Goal: Task Accomplishment & Management: Use online tool/utility

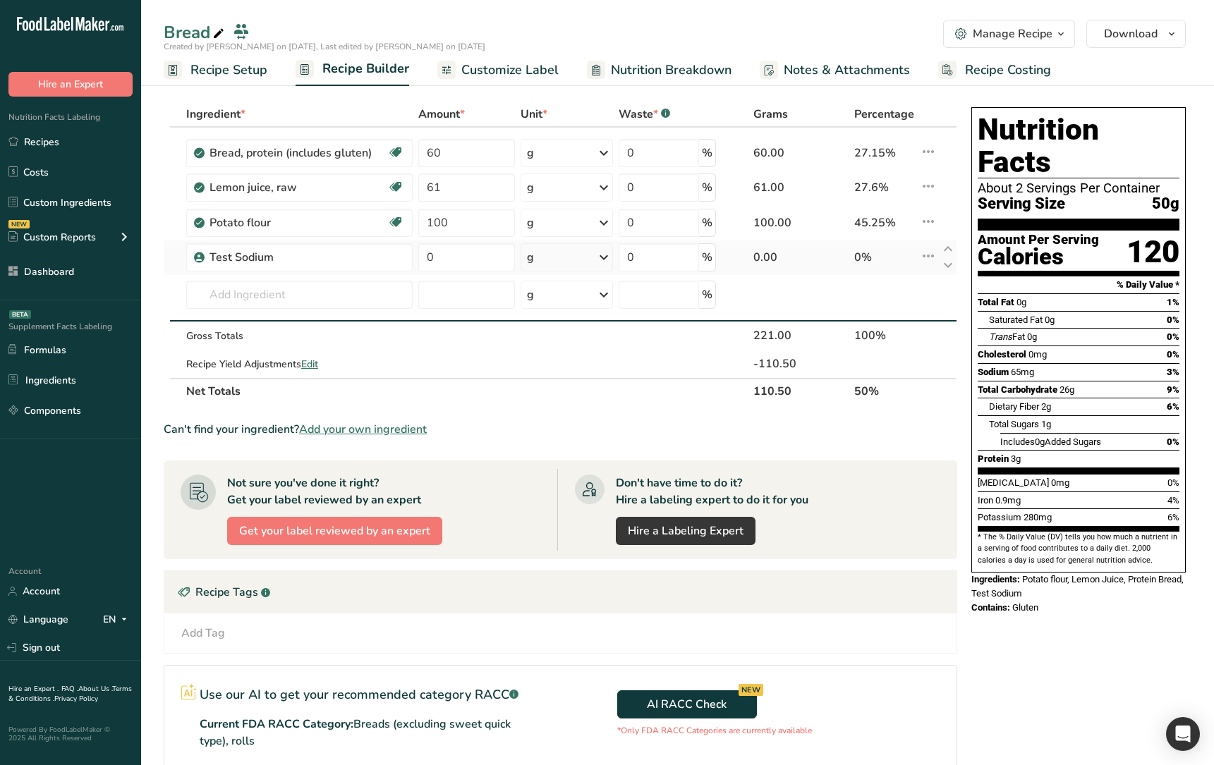
click at [927, 264] on icon at bounding box center [928, 255] width 17 height 25
click at [929, 228] on icon at bounding box center [928, 221] width 17 height 25
click at [1044, 25] on div "Manage Recipe" at bounding box center [1012, 33] width 80 height 17
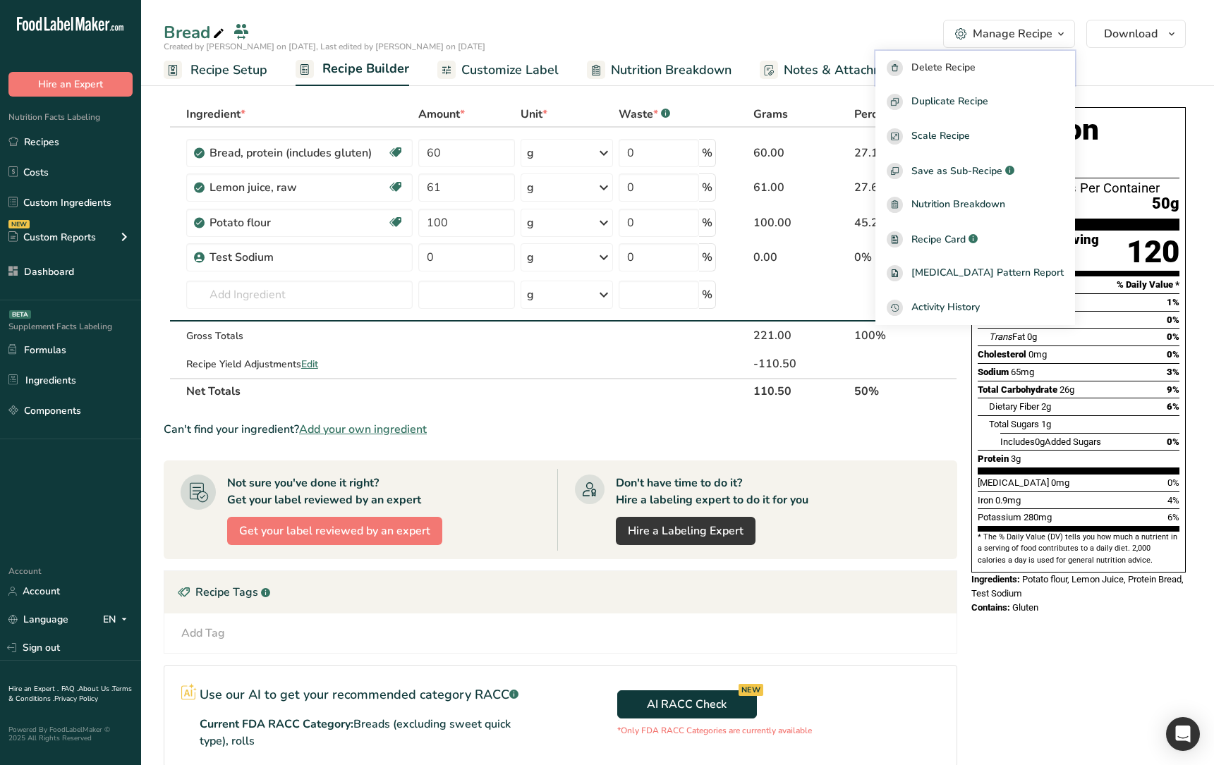
drag, startPoint x: 959, startPoint y: 74, endPoint x: 957, endPoint y: 398, distance: 323.7
click at [957, 398] on div "Bread Manage Recipe Delete Recipe Duplicate Recipe Scale Recipe Save as Sub-Rec…" at bounding box center [677, 520] width 1073 height 895
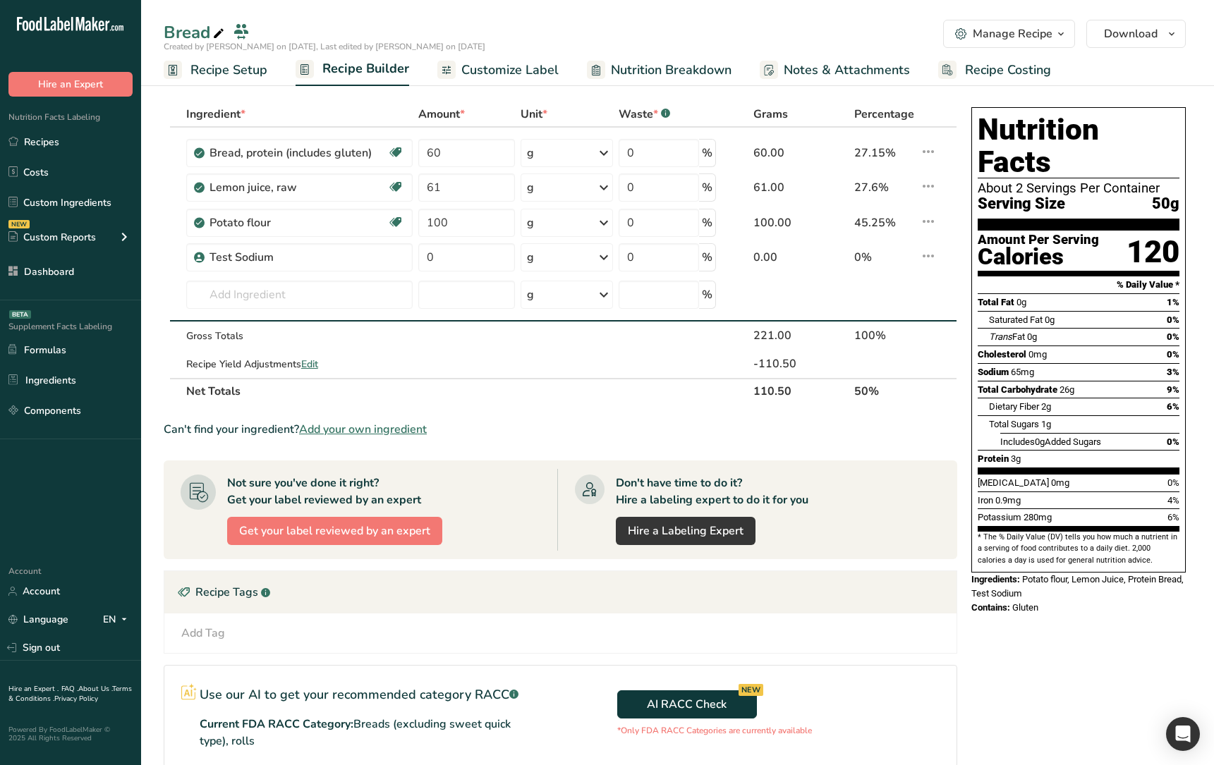
click at [1018, 38] on div "Manage Recipe" at bounding box center [1012, 33] width 80 height 17
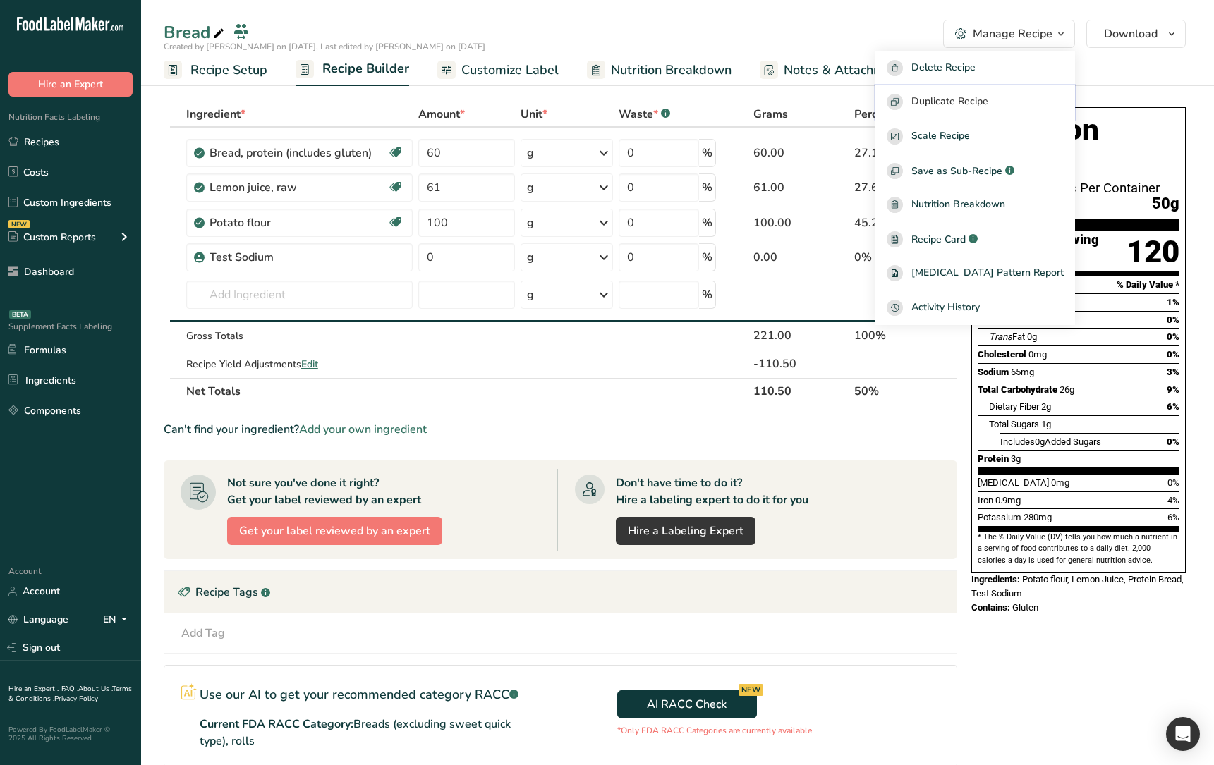
drag, startPoint x: 990, startPoint y: 90, endPoint x: 962, endPoint y: 416, distance: 327.0
click at [962, 416] on div "Bread Manage Recipe Delete Recipe Duplicate Recipe Scale Recipe Save as Sub-Rec…" at bounding box center [677, 520] width 1073 height 895
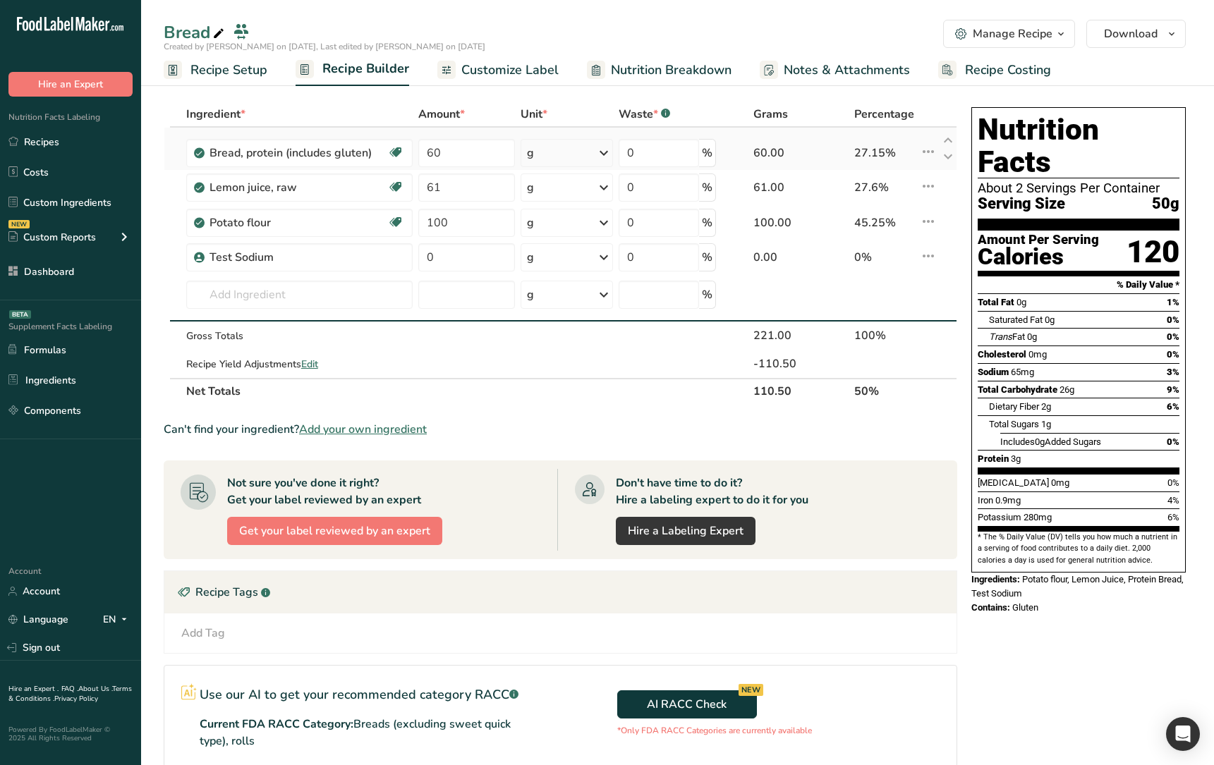
click at [933, 156] on icon at bounding box center [928, 151] width 17 height 25
click at [996, 36] on div "Manage Recipe" at bounding box center [1012, 33] width 80 height 17
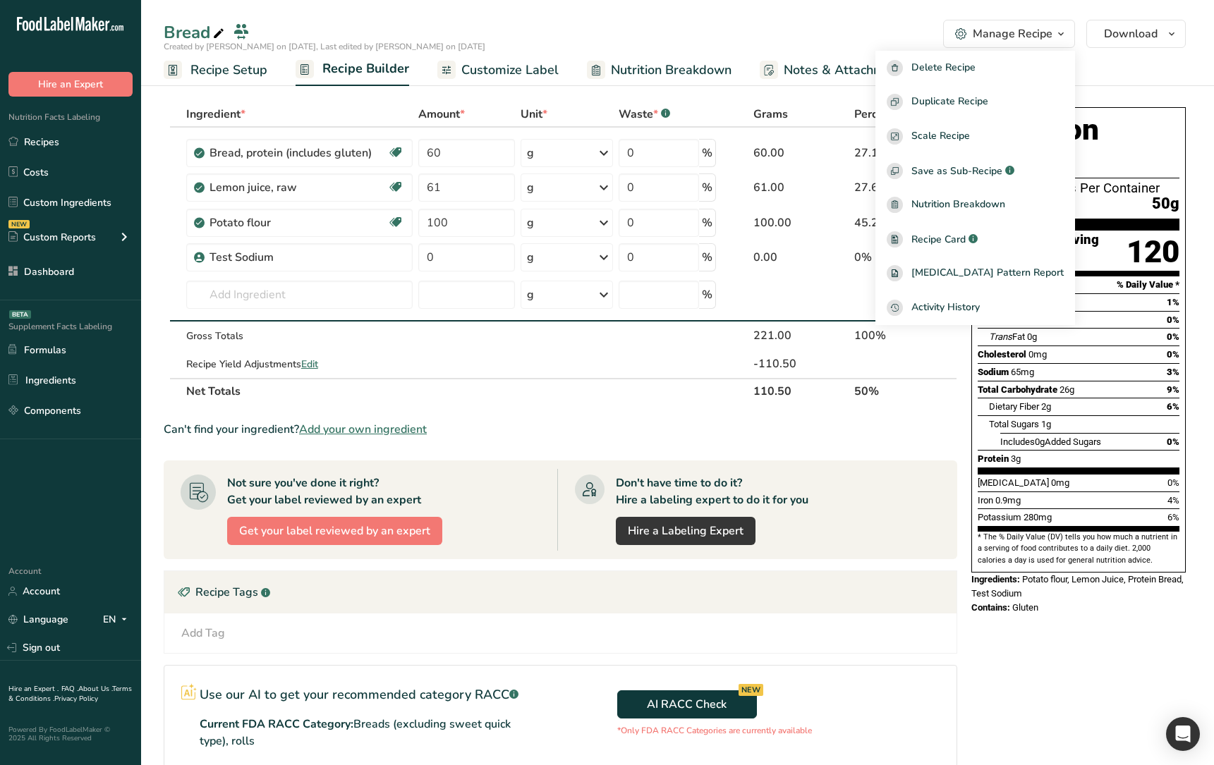
click at [996, 37] on div "Manage Recipe" at bounding box center [1012, 33] width 80 height 17
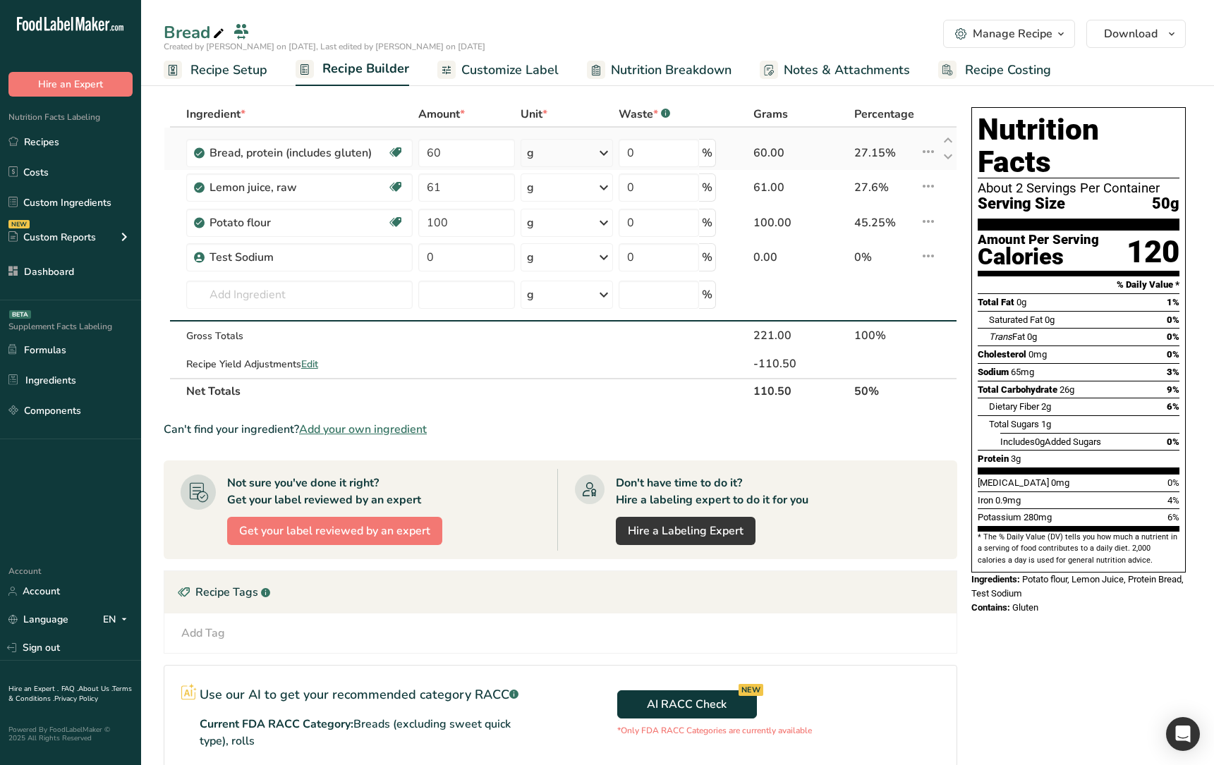
click at [928, 152] on icon at bounding box center [928, 151] width 17 height 25
click at [907, 188] on div "i Info" at bounding box center [891, 183] width 68 height 18
click at [927, 151] on icon at bounding box center [928, 151] width 17 height 25
